Goal: Navigation & Orientation: Understand site structure

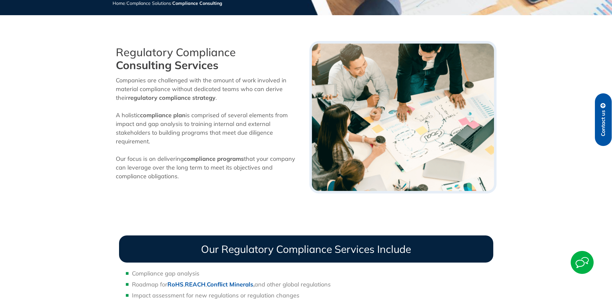
drag, startPoint x: 205, startPoint y: 136, endPoint x: 206, endPoint y: 145, distance: 9.4
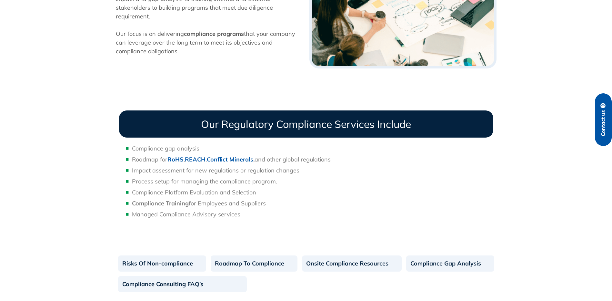
scroll to position [273, 0]
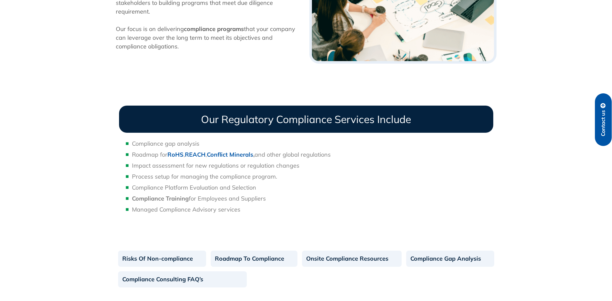
drag, startPoint x: 207, startPoint y: 143, endPoint x: 207, endPoint y: 159, distance: 16.1
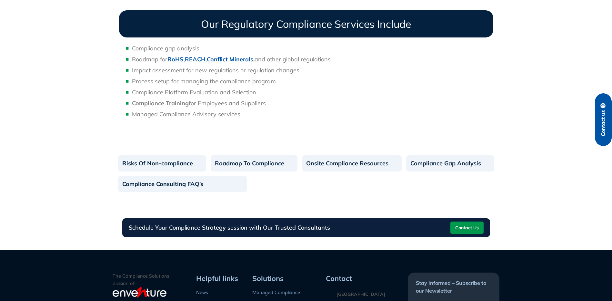
drag, startPoint x: 273, startPoint y: 166, endPoint x: 278, endPoint y: 184, distance: 18.3
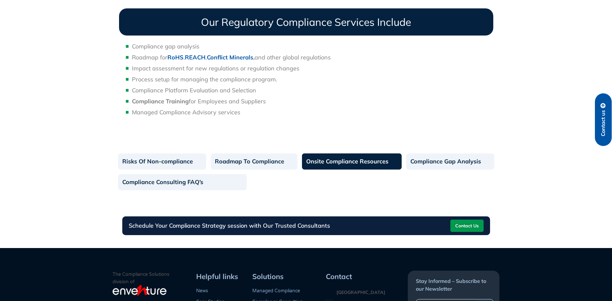
click at [362, 165] on link "Onsite Compliance Resources" at bounding box center [352, 161] width 100 height 16
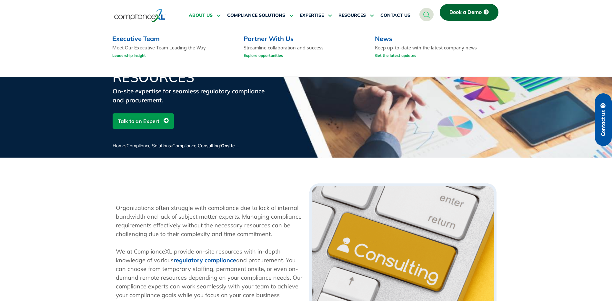
click at [201, 15] on span "ABOUT US" at bounding box center [201, 16] width 24 height 6
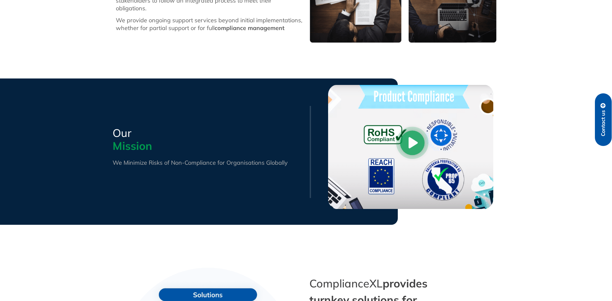
scroll to position [304, 0]
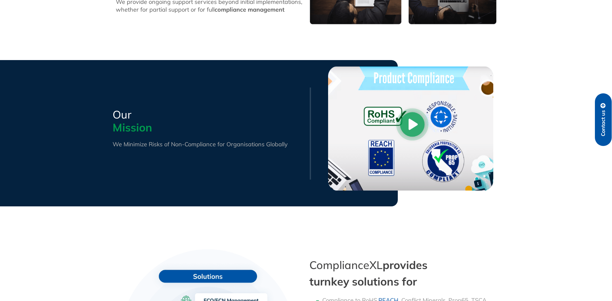
drag, startPoint x: 252, startPoint y: 71, endPoint x: 249, endPoint y: 89, distance: 18.5
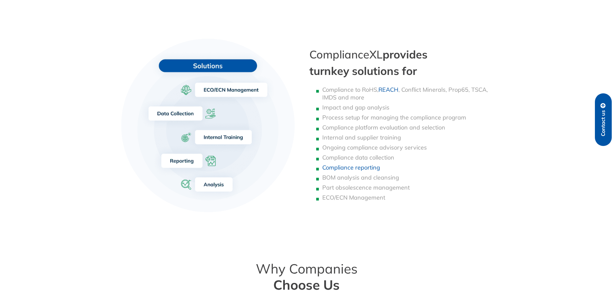
drag, startPoint x: 254, startPoint y: 185, endPoint x: 254, endPoint y: 217, distance: 31.9
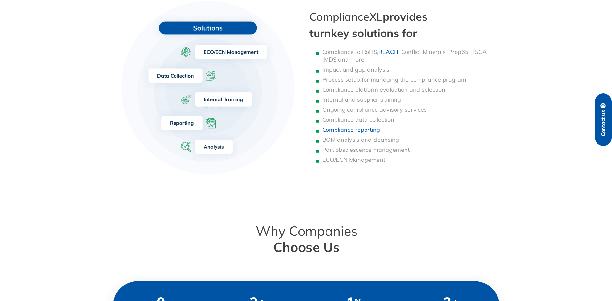
drag, startPoint x: 293, startPoint y: 101, endPoint x: 292, endPoint y: 117, distance: 16.2
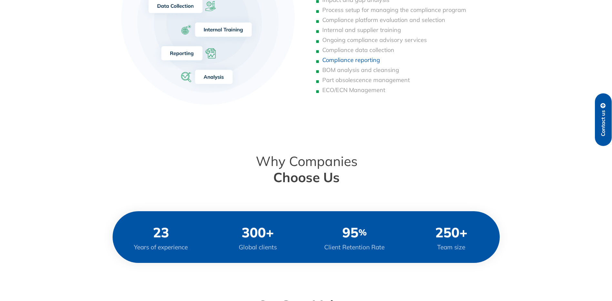
scroll to position [697, 0]
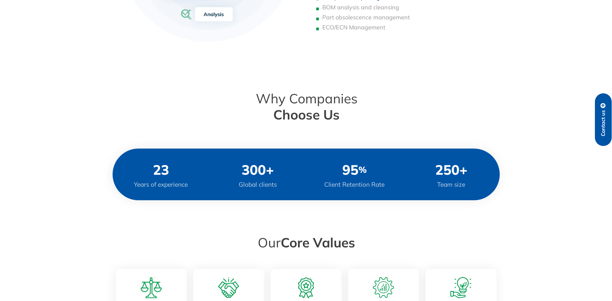
drag, startPoint x: 120, startPoint y: 127, endPoint x: 122, endPoint y: 158, distance: 31.0
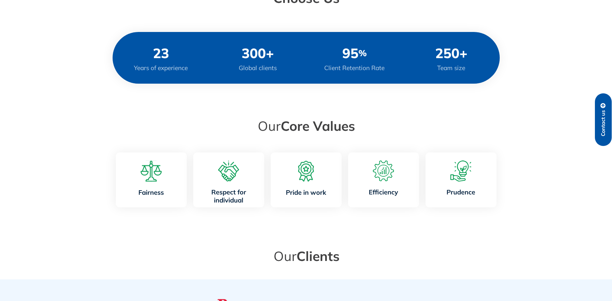
scroll to position [848, 0]
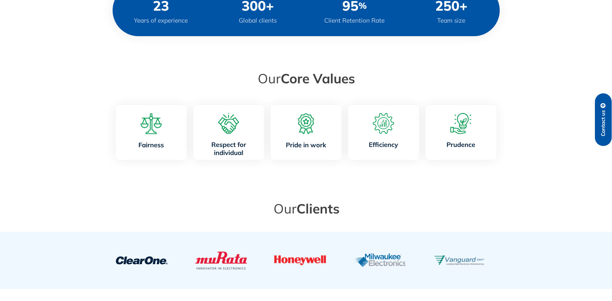
drag, startPoint x: 176, startPoint y: 123, endPoint x: 181, endPoint y: 135, distance: 13.4
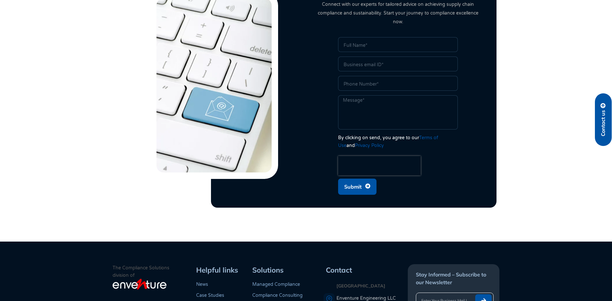
drag, startPoint x: 527, startPoint y: 140, endPoint x: 525, endPoint y: 152, distance: 12.4
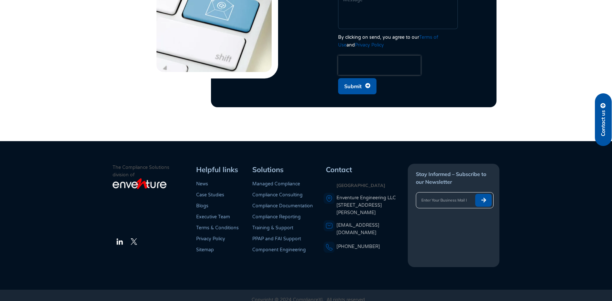
drag, startPoint x: 518, startPoint y: 229, endPoint x: 525, endPoint y: 175, distance: 53.9
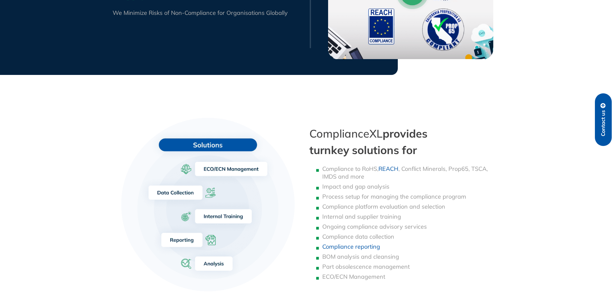
scroll to position [0, 0]
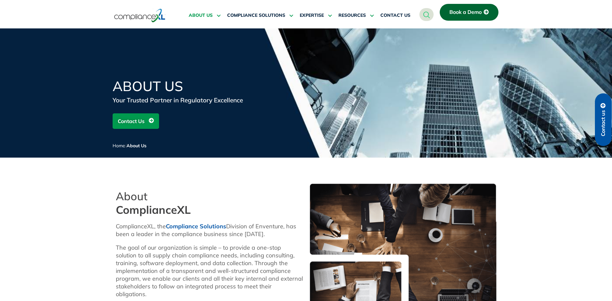
drag, startPoint x: 510, startPoint y: 122, endPoint x: 495, endPoint y: 51, distance: 72.7
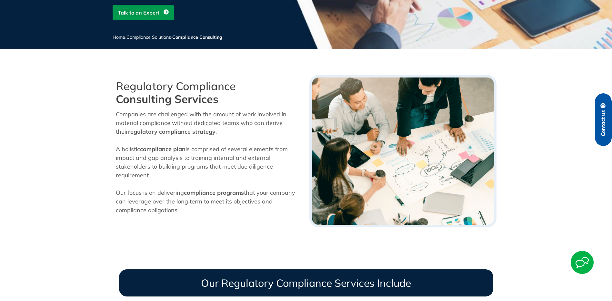
drag, startPoint x: 215, startPoint y: 165, endPoint x: 216, endPoint y: 201, distance: 35.5
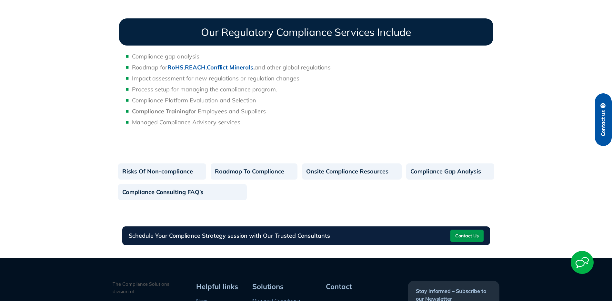
drag, startPoint x: 242, startPoint y: 198, endPoint x: 242, endPoint y: 193, distance: 5.2
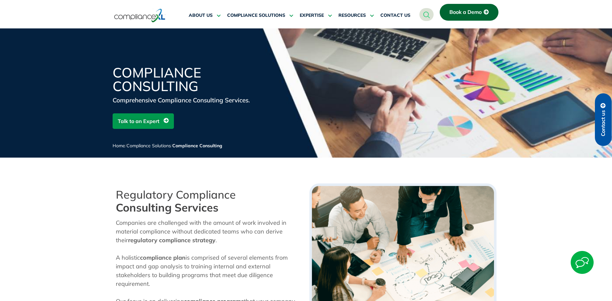
drag, startPoint x: 109, startPoint y: 139, endPoint x: 210, endPoint y: 59, distance: 128.6
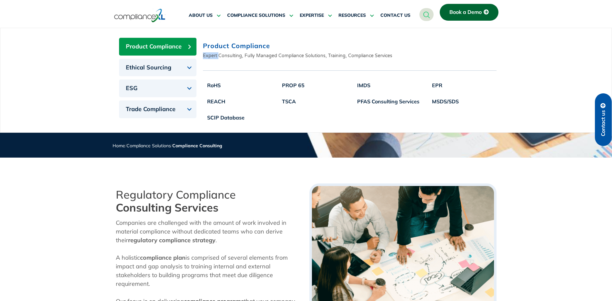
drag, startPoint x: 220, startPoint y: 56, endPoint x: 300, endPoint y: 53, distance: 80.1
click at [300, 53] on p "Expert Consulting, Fully Managed Compliance Solutions, Training, Compliance Ser…" at bounding box center [350, 55] width 294 height 7
